Goal: Task Accomplishment & Management: Use online tool/utility

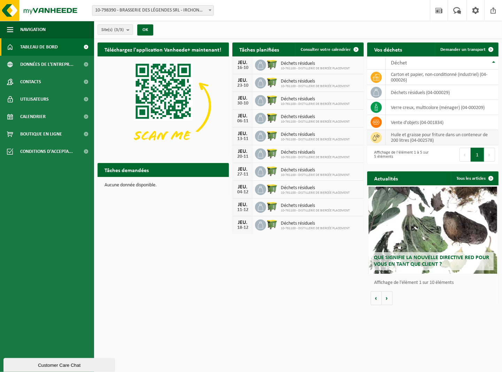
click at [397, 140] on td "Huile et graisse pour friture dans un conteneur de 200 litres (04-002578)" at bounding box center [442, 137] width 113 height 15
click at [492, 49] on span at bounding box center [491, 50] width 14 height 14
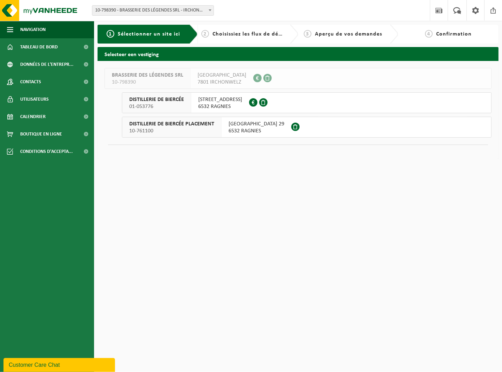
click at [234, 35] on span "Choisissiez les flux de déchets et récipients" at bounding box center [271, 34] width 116 height 6
click at [232, 102] on span "RUE DE LA ROQUETTE 36" at bounding box center [220, 99] width 44 height 7
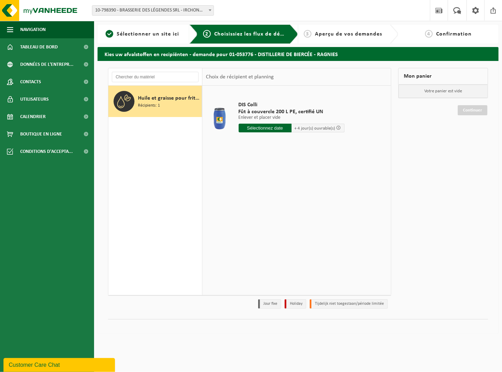
click at [158, 101] on span "Huile et graisse pour friture dans un conteneur de 200 litres" at bounding box center [169, 98] width 62 height 8
click at [267, 128] on input "text" at bounding box center [265, 128] width 53 height 9
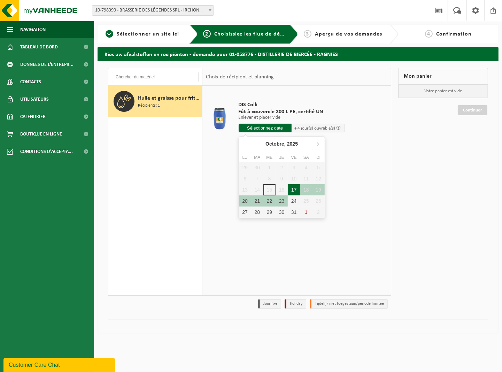
click at [293, 187] on div "17" at bounding box center [294, 189] width 12 height 11
type input "à partir de 2025-10-17"
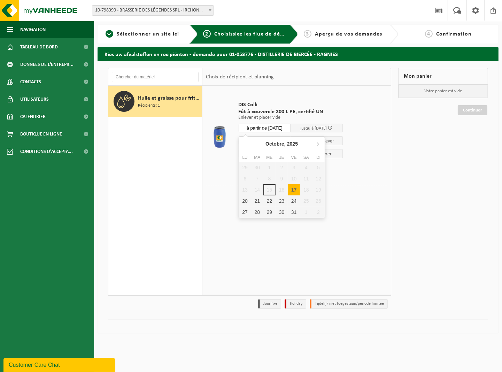
click at [267, 130] on input "à partir de 2025-10-17" at bounding box center [265, 128] width 52 height 9
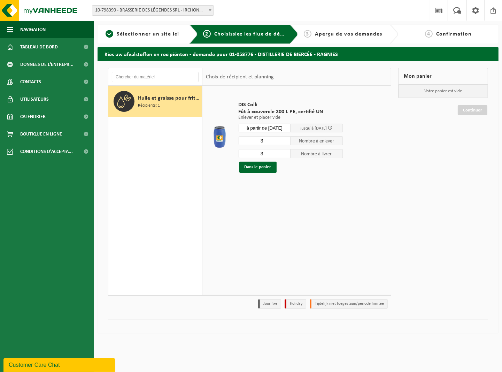
click at [255, 256] on div "DIS Colli Fût à couvercle 200 L PE, certifié UN Enlever et placer vide Enlever …" at bounding box center [296, 190] width 189 height 209
click at [261, 169] on button "Dans le panier" at bounding box center [257, 167] width 37 height 11
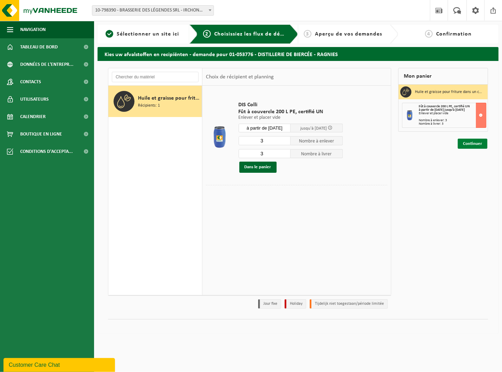
click at [472, 144] on link "Continuer" at bounding box center [473, 144] width 30 height 10
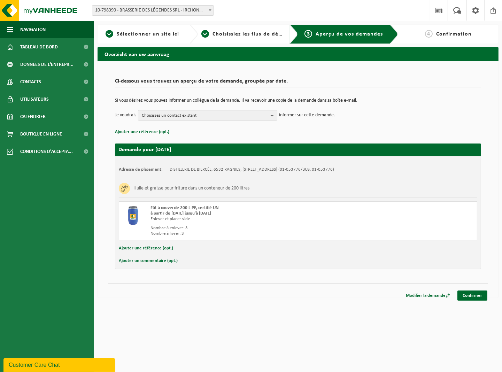
click at [154, 114] on span "Choisissez un contact existant" at bounding box center [205, 115] width 126 height 10
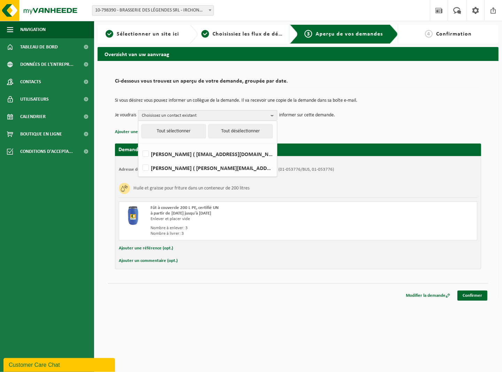
click at [163, 113] on span "Choisissez un contact existant" at bounding box center [205, 115] width 126 height 10
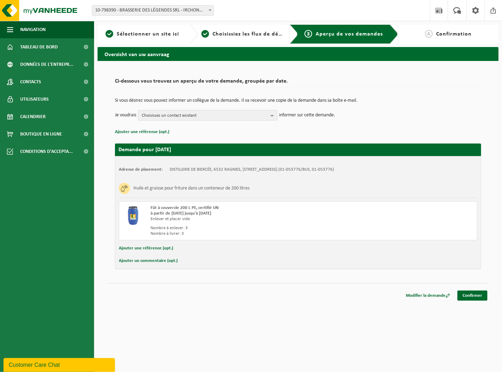
click at [163, 113] on span "Choisissez un contact existant" at bounding box center [205, 115] width 126 height 10
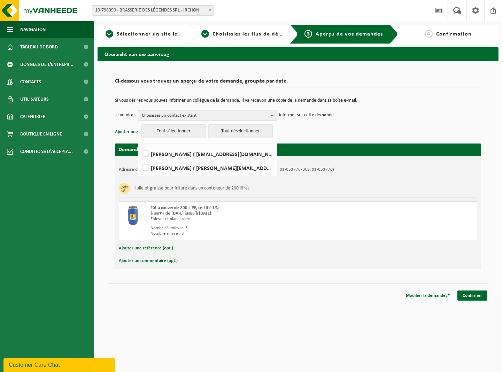
click at [274, 115] on b "button" at bounding box center [274, 115] width 6 height 10
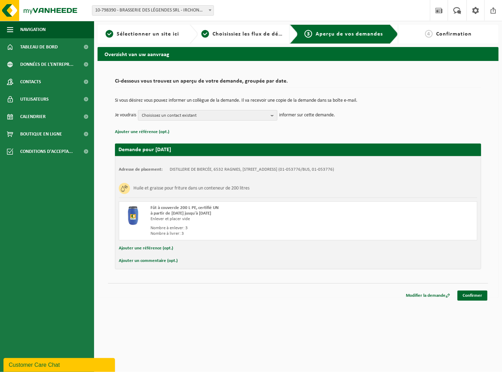
click at [209, 115] on span "Choisissez un contact existant" at bounding box center [205, 115] width 126 height 10
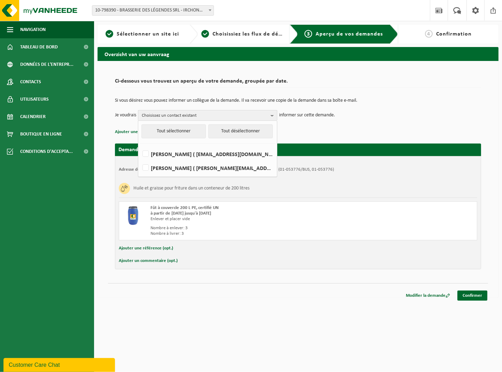
click at [209, 115] on span "Choisissez un contact existant" at bounding box center [205, 115] width 126 height 10
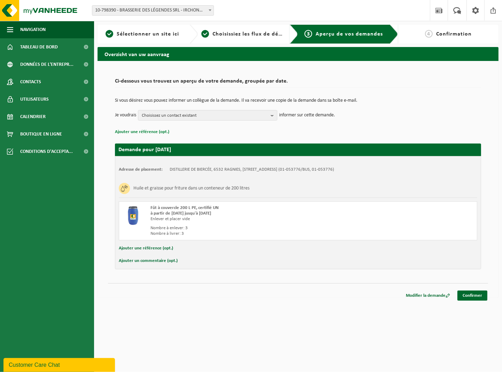
click at [154, 134] on button "Ajouter une référence (opt.)" at bounding box center [142, 132] width 54 height 9
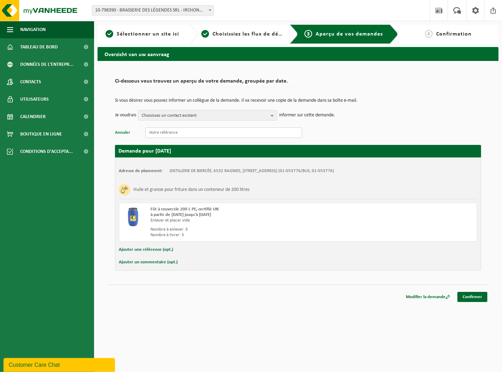
click at [154, 134] on input "text" at bounding box center [223, 133] width 157 height 10
click at [126, 133] on button "Annuler" at bounding box center [122, 132] width 15 height 9
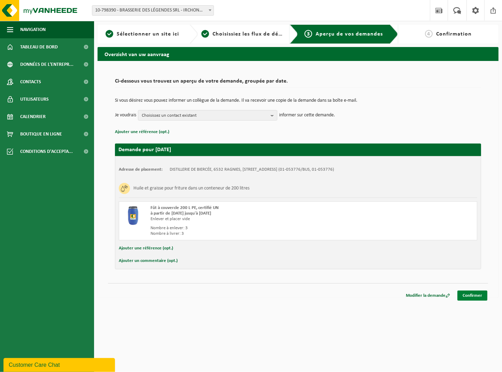
click at [474, 296] on link "Confirmer" at bounding box center [473, 296] width 30 height 10
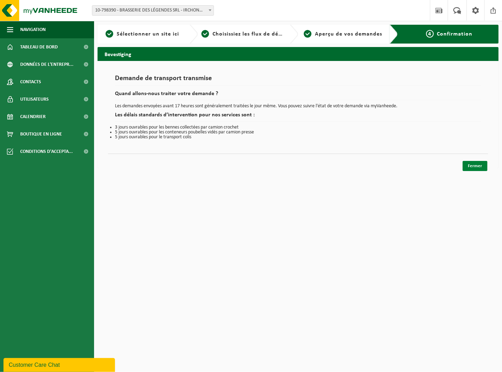
click at [480, 166] on link "Fermer" at bounding box center [475, 166] width 25 height 10
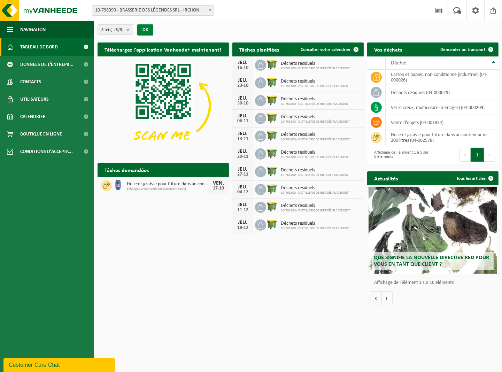
click at [143, 31] on button "OK" at bounding box center [145, 29] width 16 height 11
click at [219, 189] on div "17-10" at bounding box center [219, 188] width 14 height 5
